Goal: Information Seeking & Learning: Learn about a topic

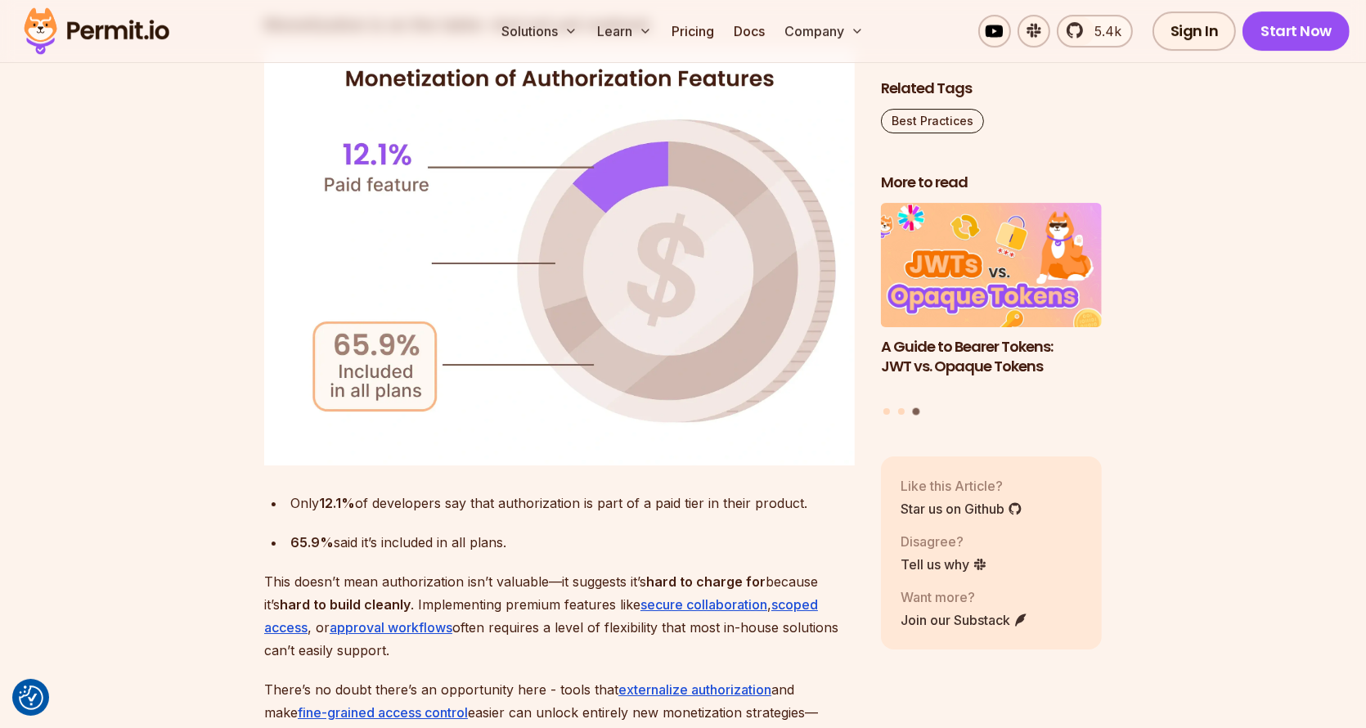
scroll to position [6952, 0]
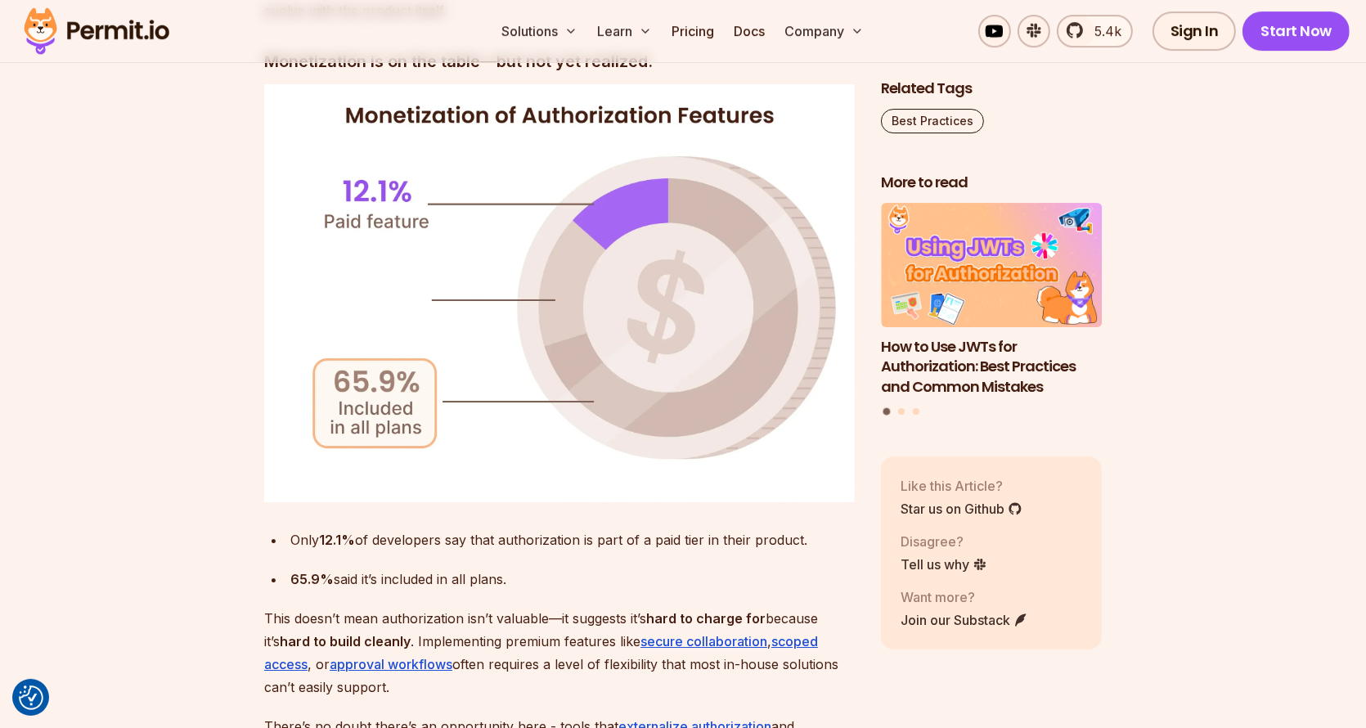
drag, startPoint x: 564, startPoint y: 501, endPoint x: 498, endPoint y: 622, distance: 138.0
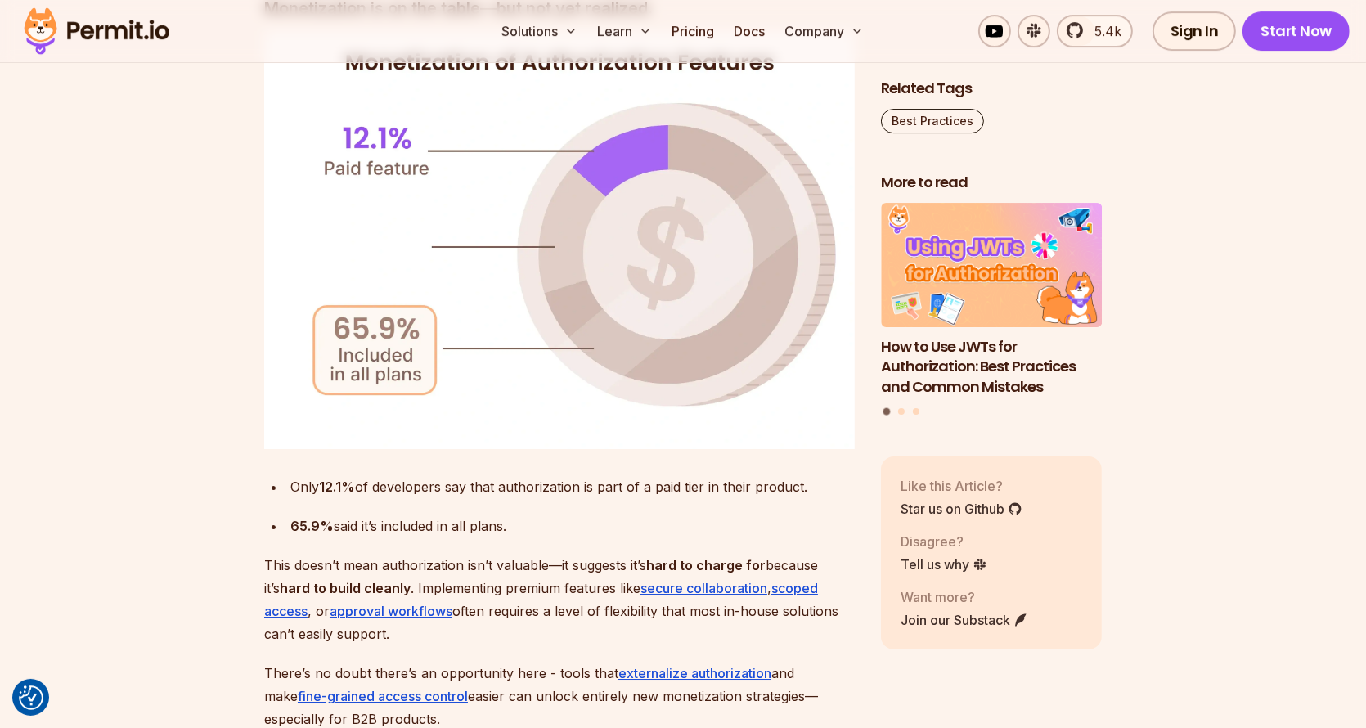
scroll to position [7033, 0]
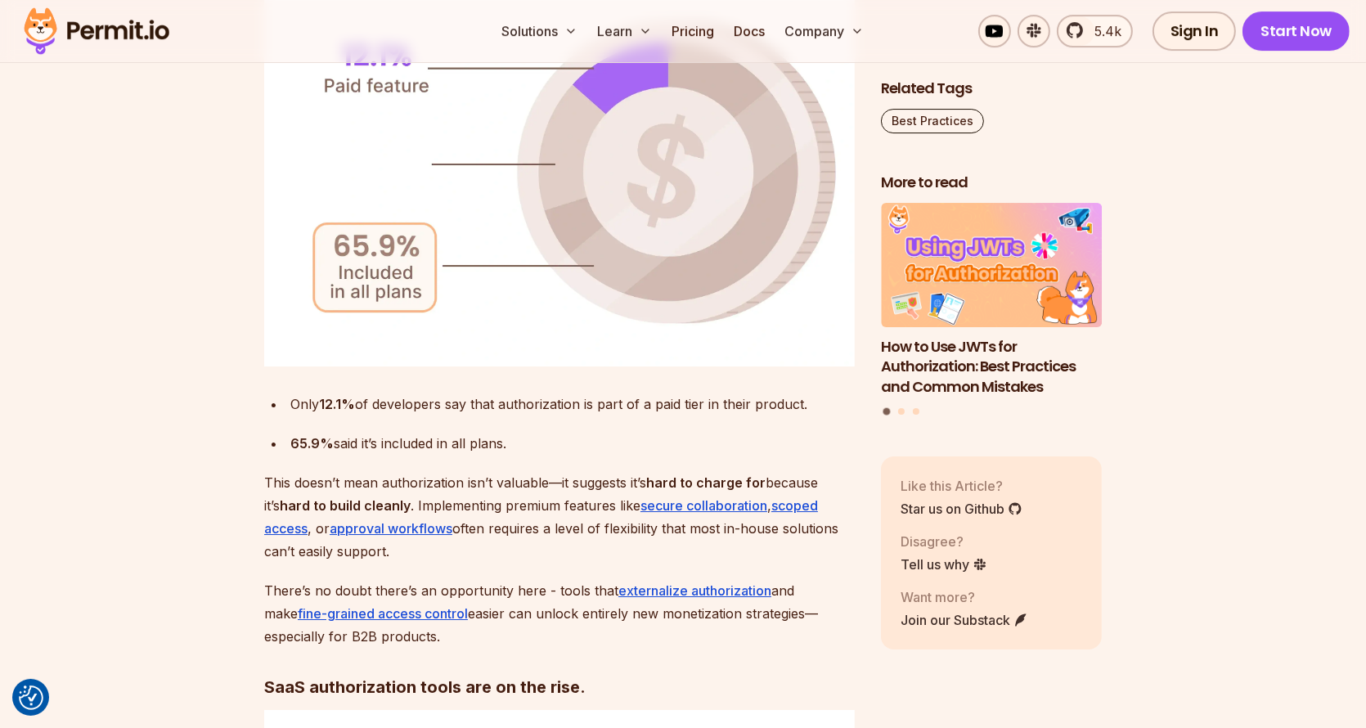
scroll to position [7115, 0]
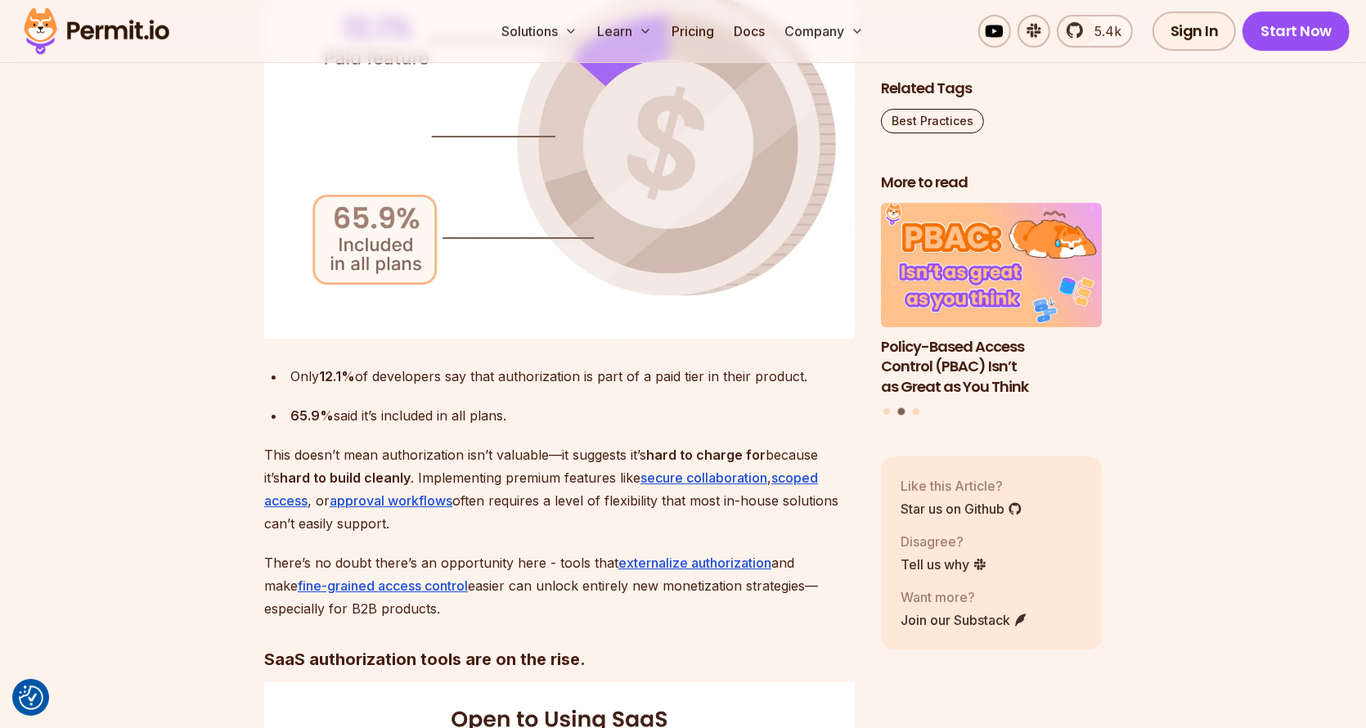
drag, startPoint x: 543, startPoint y: 444, endPoint x: 556, endPoint y: 411, distance: 35.2
click at [556, 443] on p "This doesn’t mean authorization isn’t valuable—it suggests it’s hard to charge …" at bounding box center [559, 489] width 590 height 92
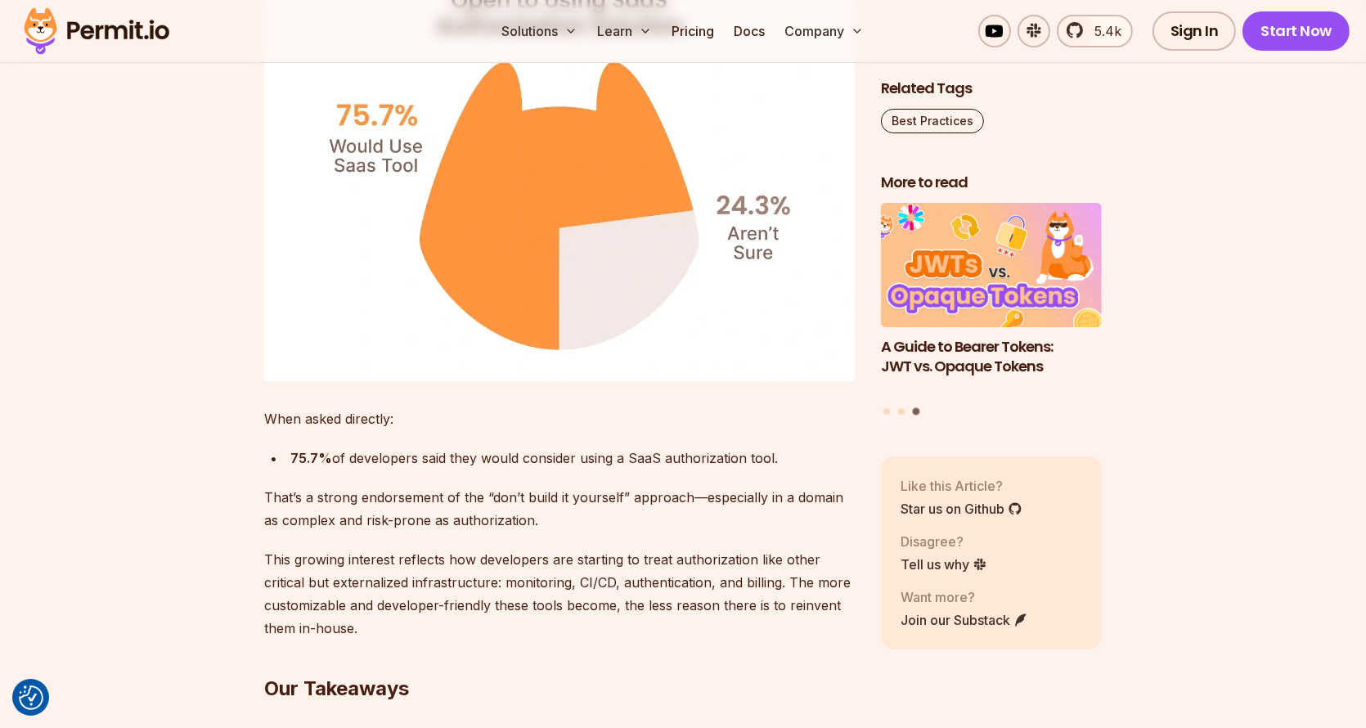
scroll to position [7933, 0]
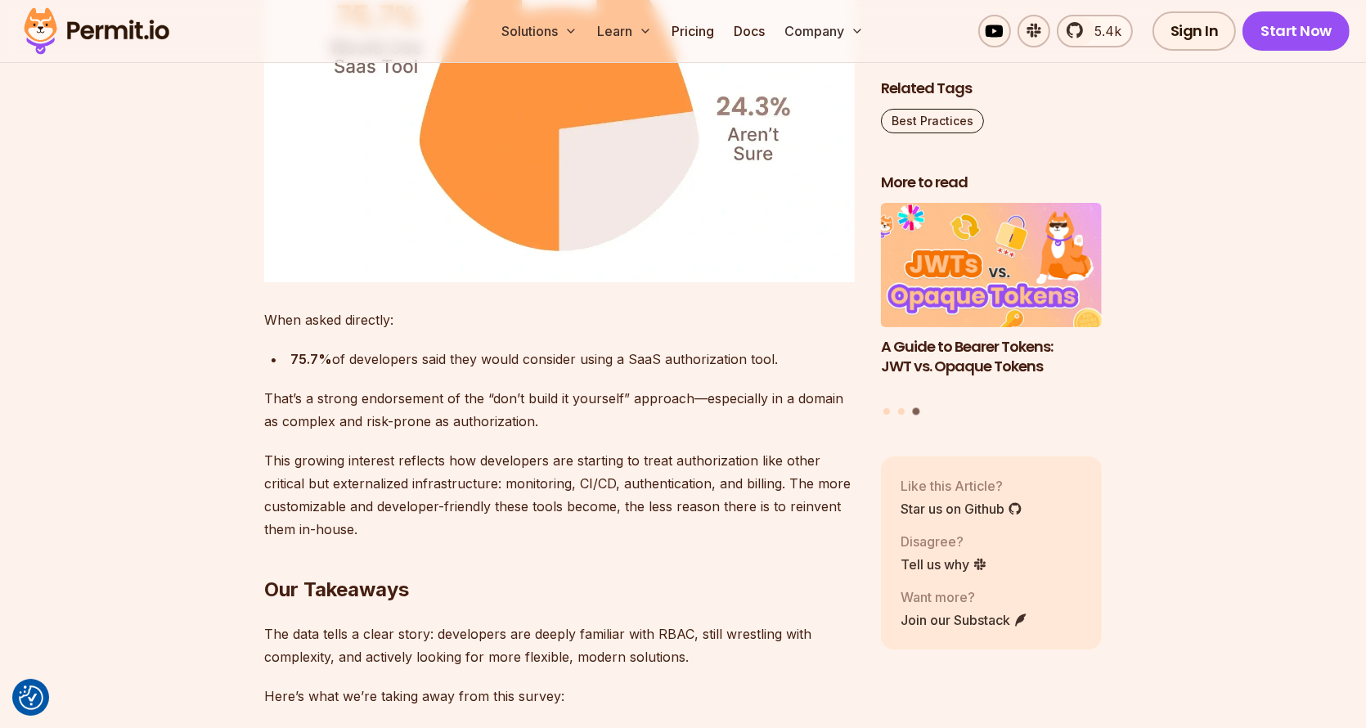
drag, startPoint x: 621, startPoint y: 238, endPoint x: 809, endPoint y: 295, distance: 196.6
click at [809, 348] on div "75.7% of developers said they would consider using a SaaS authorization tool." at bounding box center [572, 359] width 564 height 23
drag, startPoint x: 805, startPoint y: 298, endPoint x: 681, endPoint y: 374, distance: 145.0
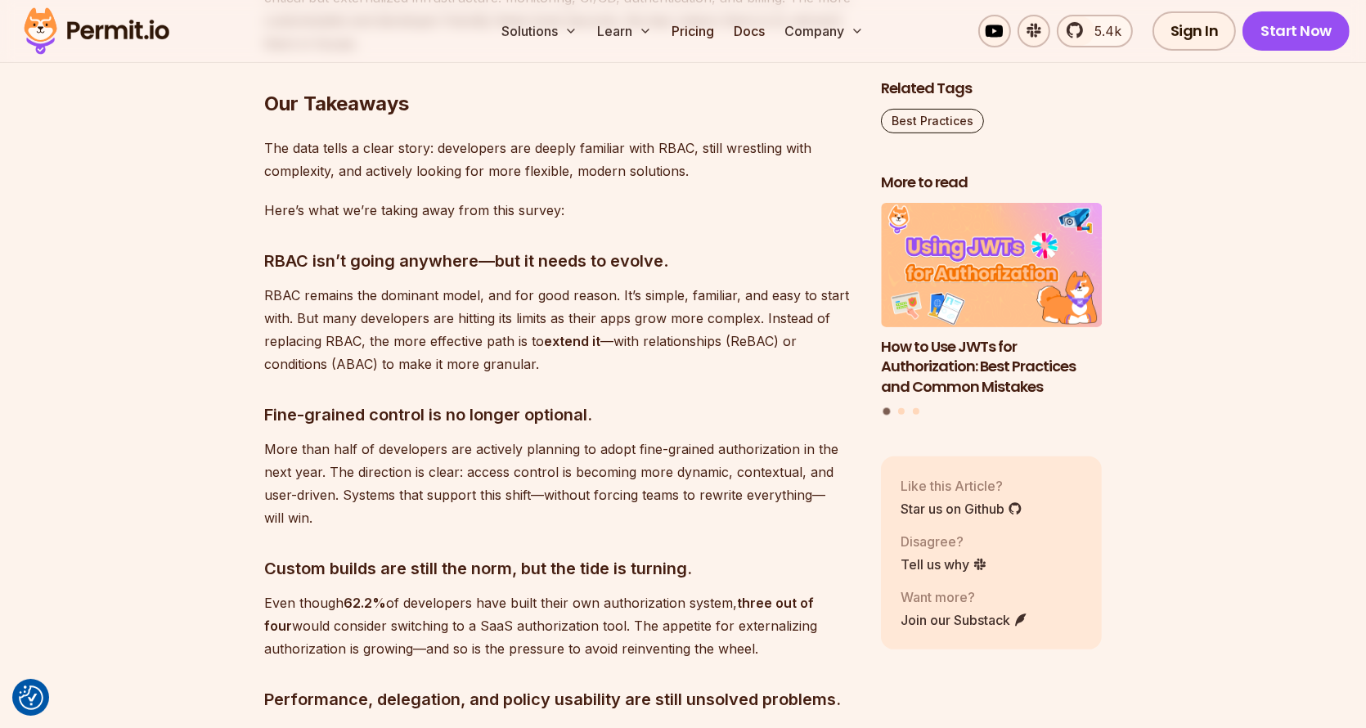
scroll to position [8424, 0]
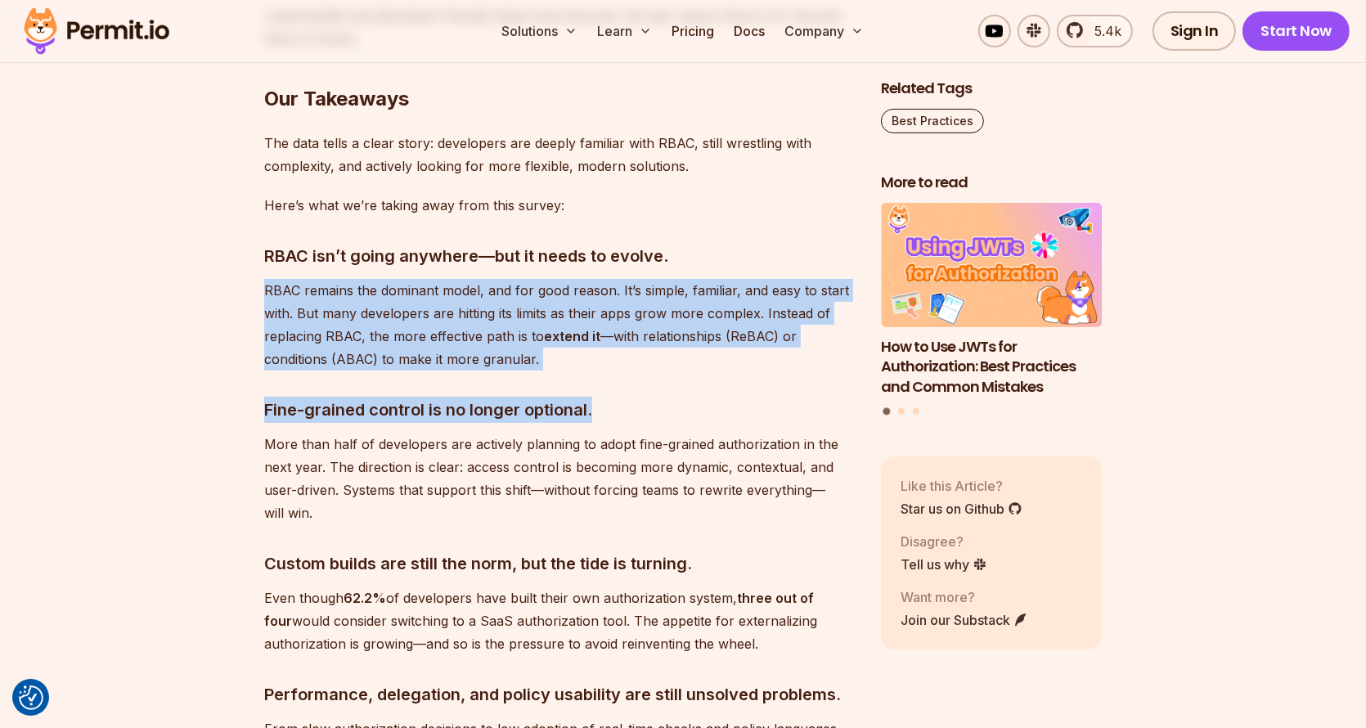
drag, startPoint x: 703, startPoint y: 157, endPoint x: 702, endPoint y: 303, distance: 146.4
click at [694, 279] on p "RBAC remains the dominant model, and for good reason. It’s simple, familiar, an…" at bounding box center [559, 325] width 590 height 92
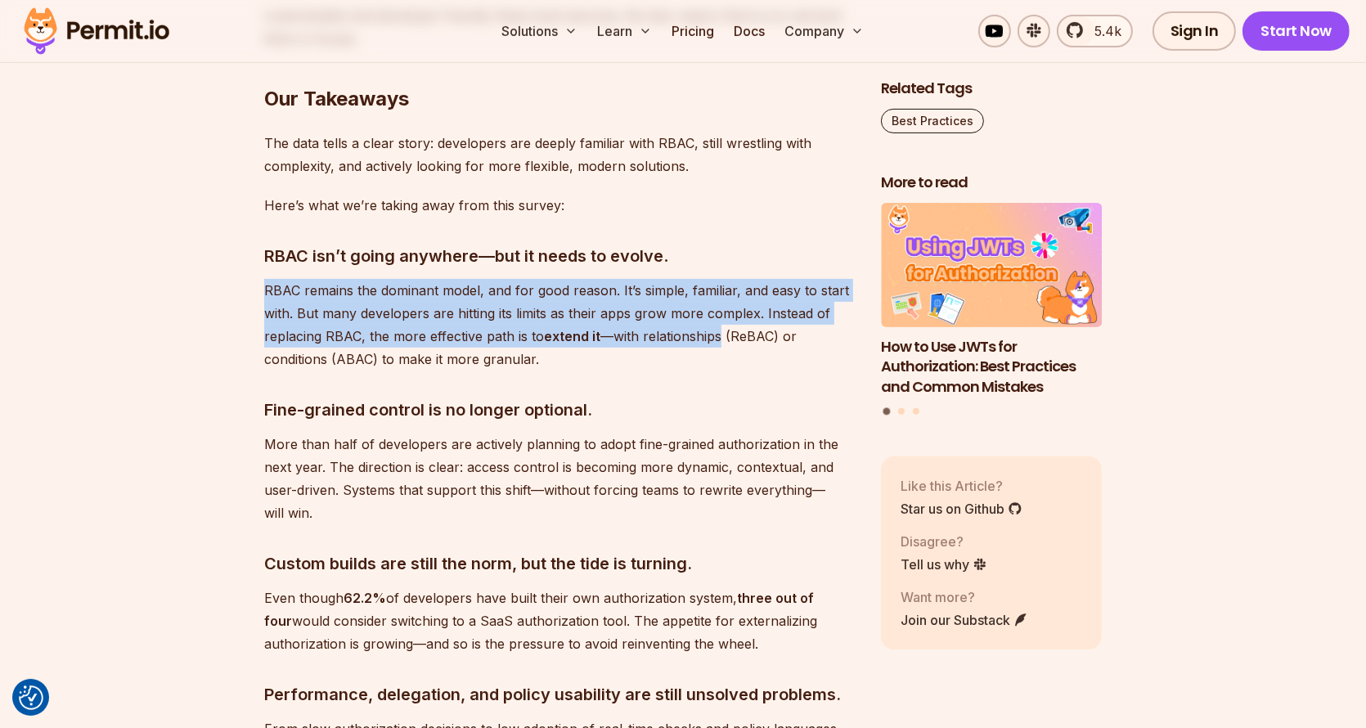
drag, startPoint x: 694, startPoint y: 273, endPoint x: 721, endPoint y: 190, distance: 87.7
click at [721, 243] on h3 "RBAC isn’t going anywhere—but it needs to evolve ." at bounding box center [559, 256] width 590 height 26
drag, startPoint x: 721, startPoint y: 189, endPoint x: 722, endPoint y: 281, distance: 91.6
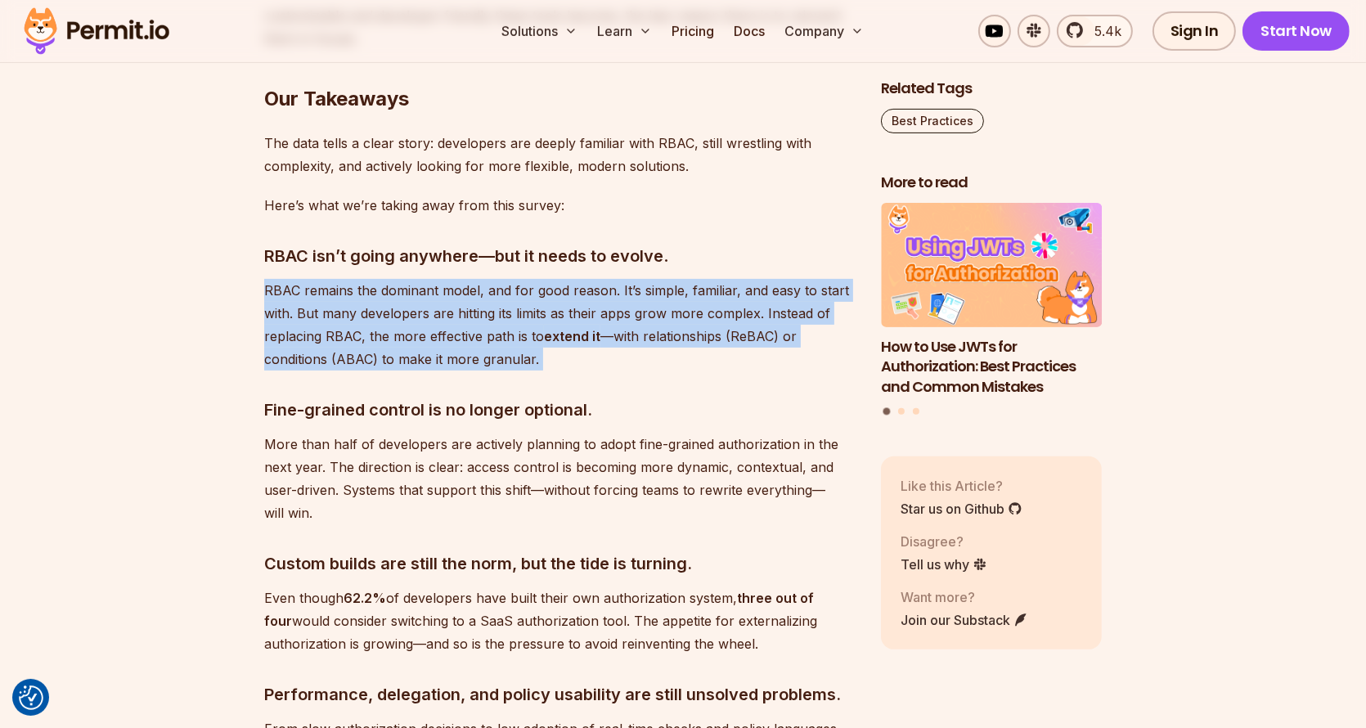
click at [722, 281] on p "RBAC remains the dominant model, and for good reason. It’s simple, familiar, an…" at bounding box center [559, 325] width 590 height 92
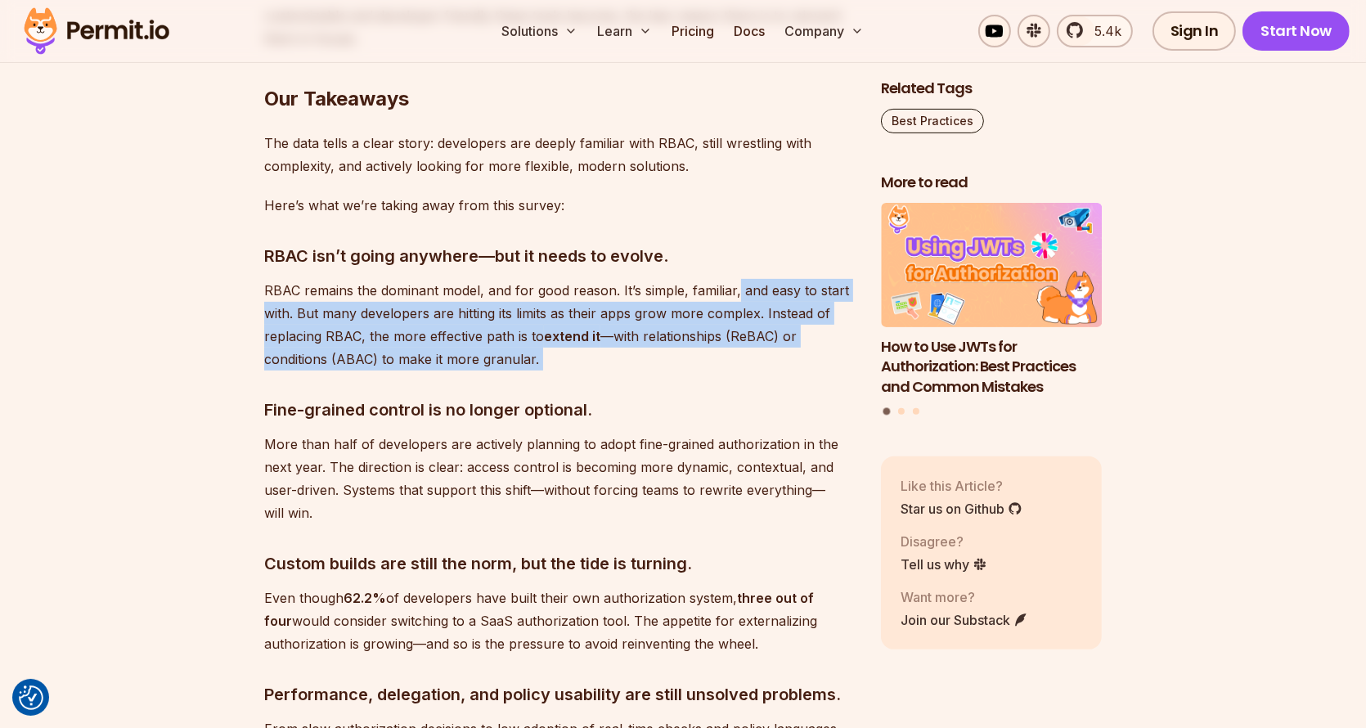
drag, startPoint x: 722, startPoint y: 281, endPoint x: 735, endPoint y: 202, distance: 79.6
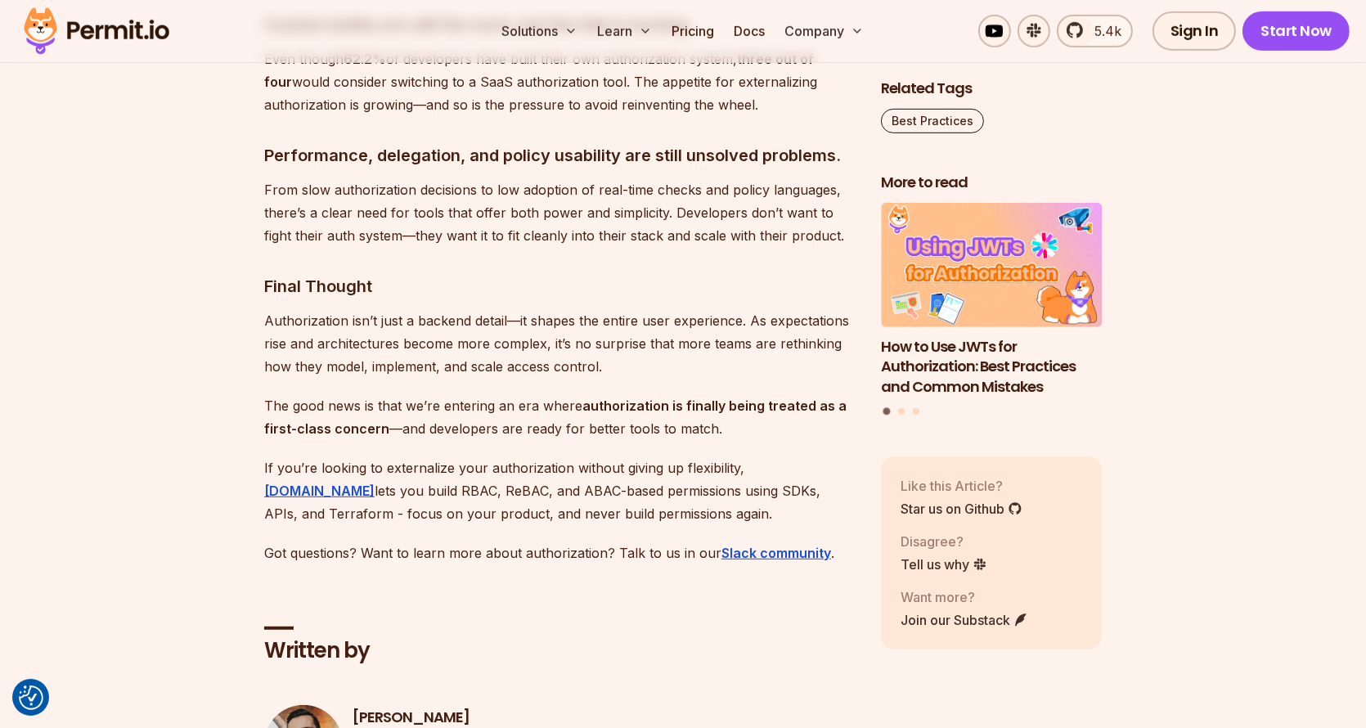
scroll to position [8996, 0]
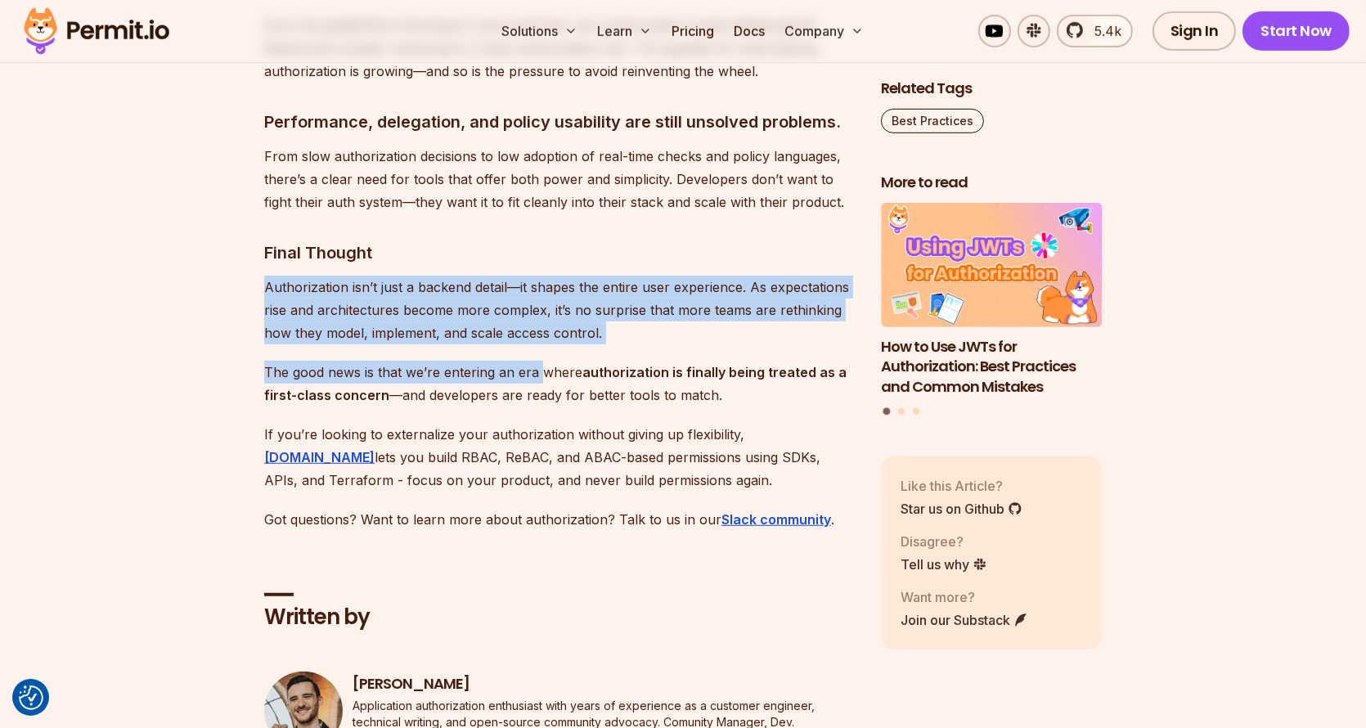
drag, startPoint x: 487, startPoint y: 164, endPoint x: 539, endPoint y: 290, distance: 137.1
click at [537, 361] on p "The good news is that we’re entering an era where authorization is finally bein…" at bounding box center [559, 384] width 590 height 46
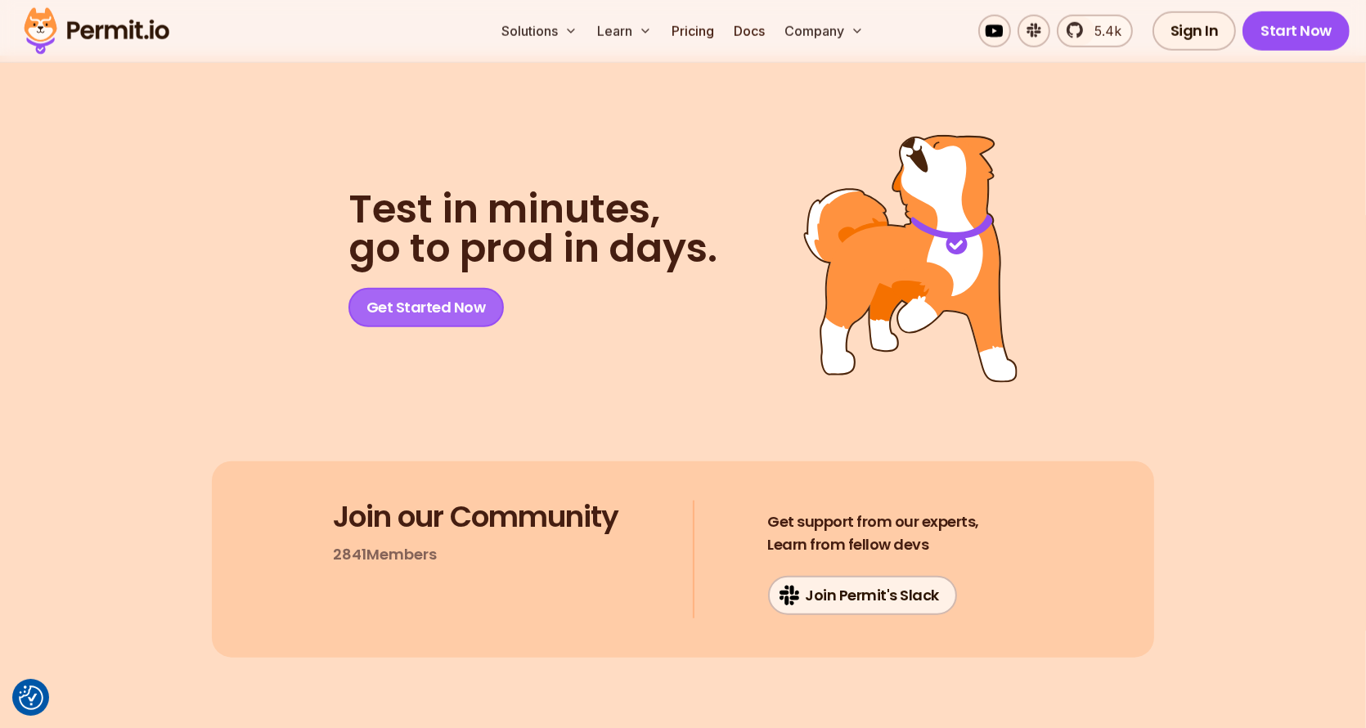
scroll to position [9978, 0]
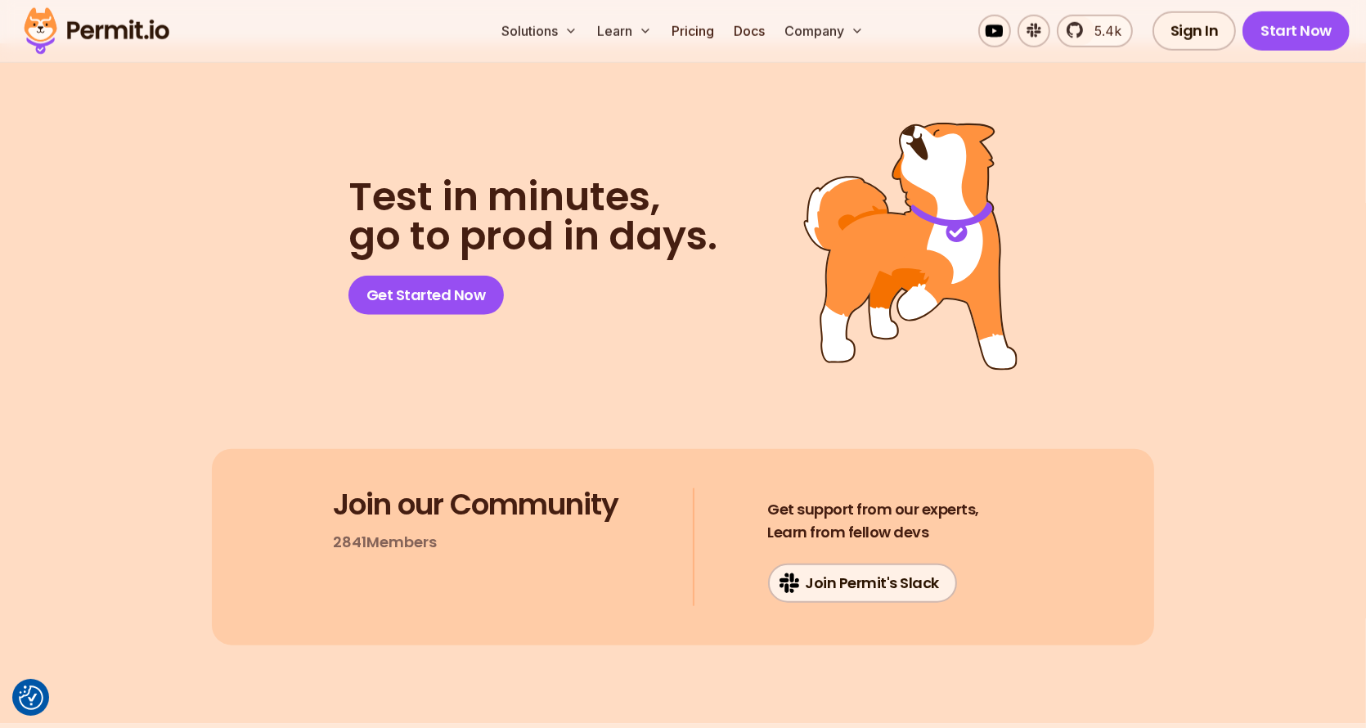
drag, startPoint x: 1100, startPoint y: 158, endPoint x: 828, endPoint y: 192, distance: 273.7
click at [830, 189] on section "Test in minutes, go to prod in days. Get Started Now Join our Community 2841 Me…" at bounding box center [683, 383] width 1366 height 680
click at [758, 282] on div "Test in minutes, go to prod in days. Get Started Now" at bounding box center [683, 246] width 942 height 249
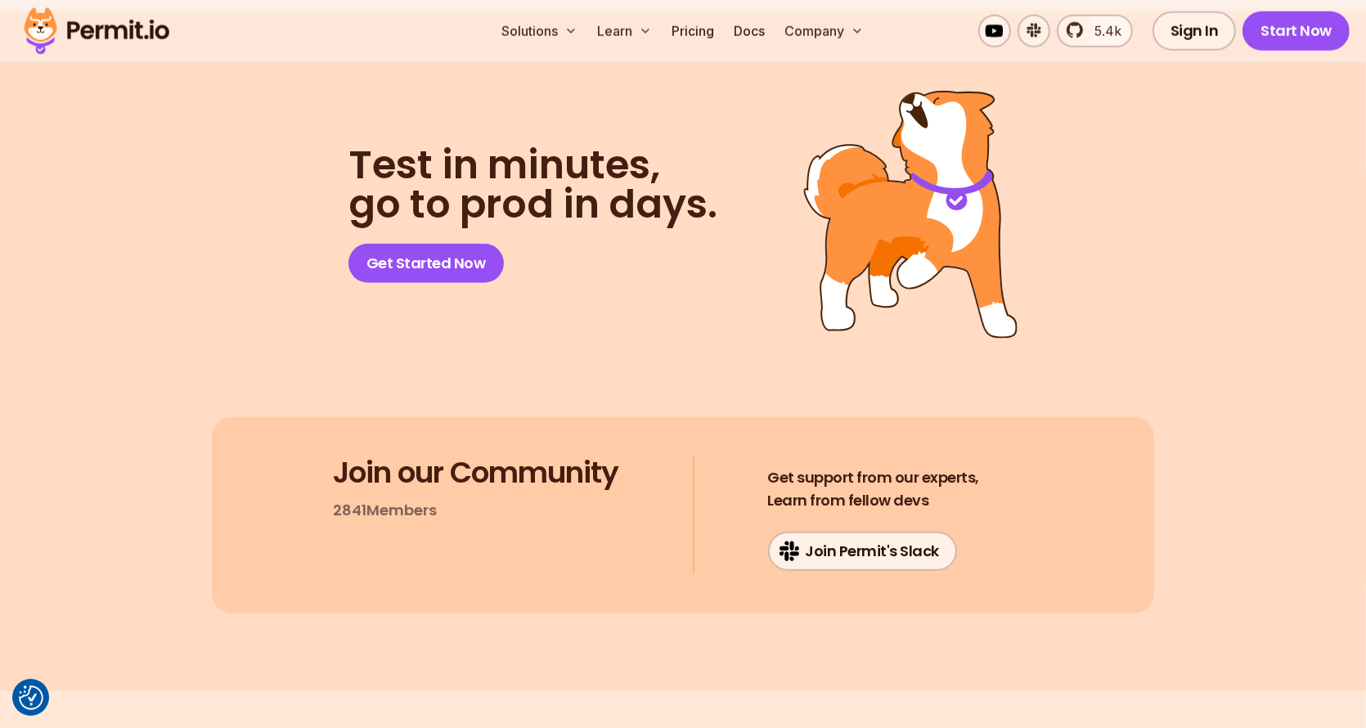
scroll to position [10060, 0]
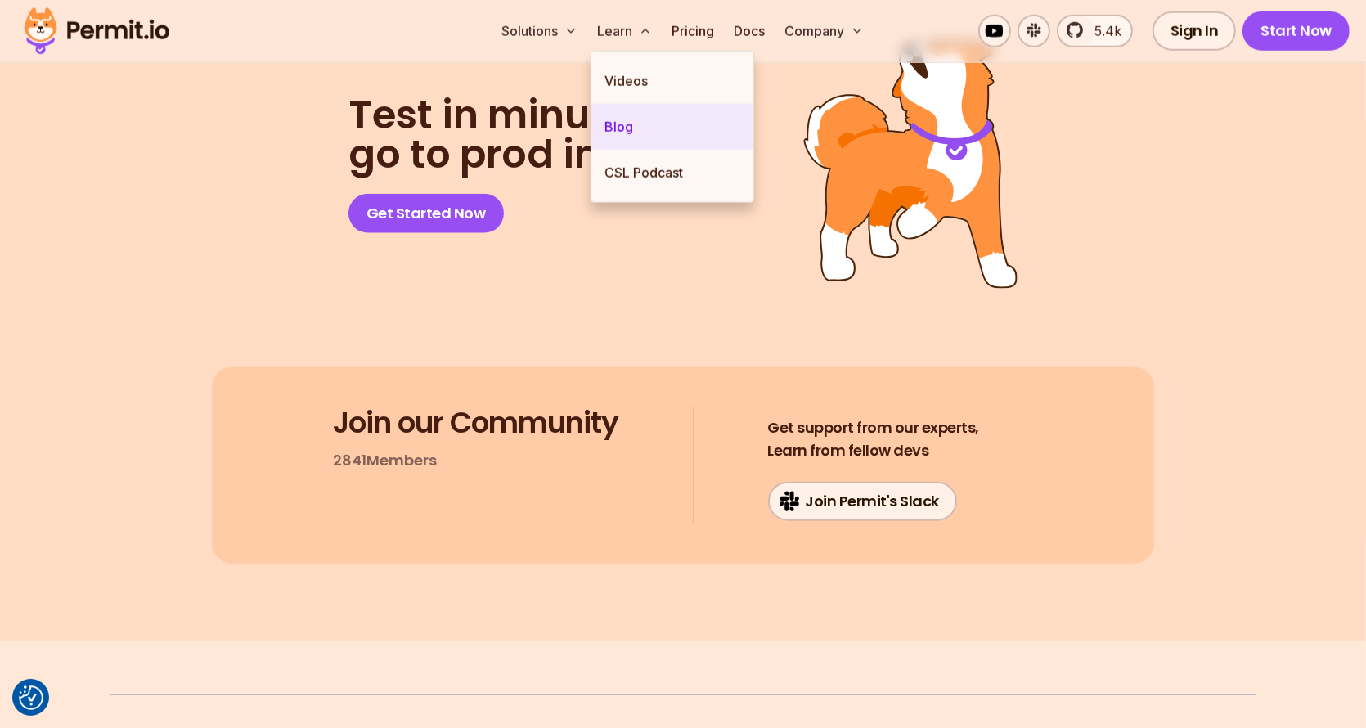
click at [638, 119] on link "Blog" at bounding box center [672, 127] width 162 height 46
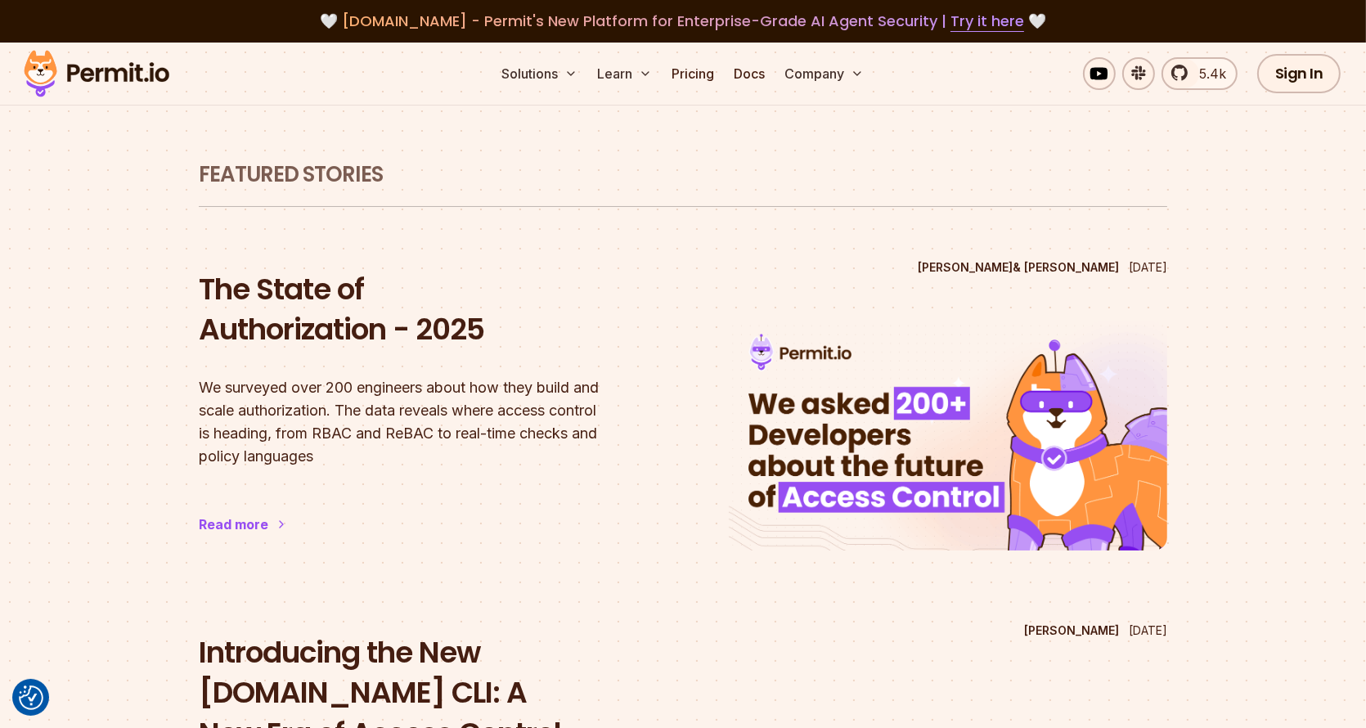
click at [329, 187] on h1 "Featured Stories" at bounding box center [683, 174] width 968 height 29
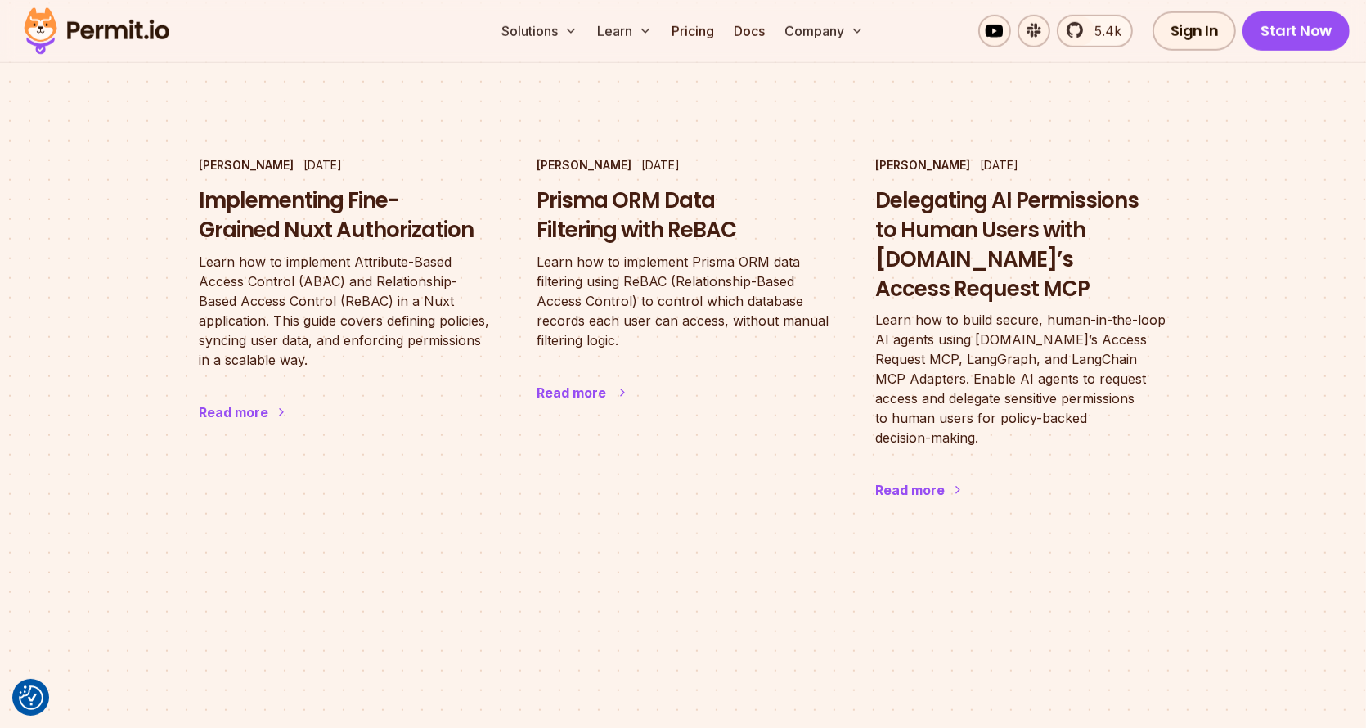
scroll to position [1799, 0]
